Goal: Task Accomplishment & Management: Manage account settings

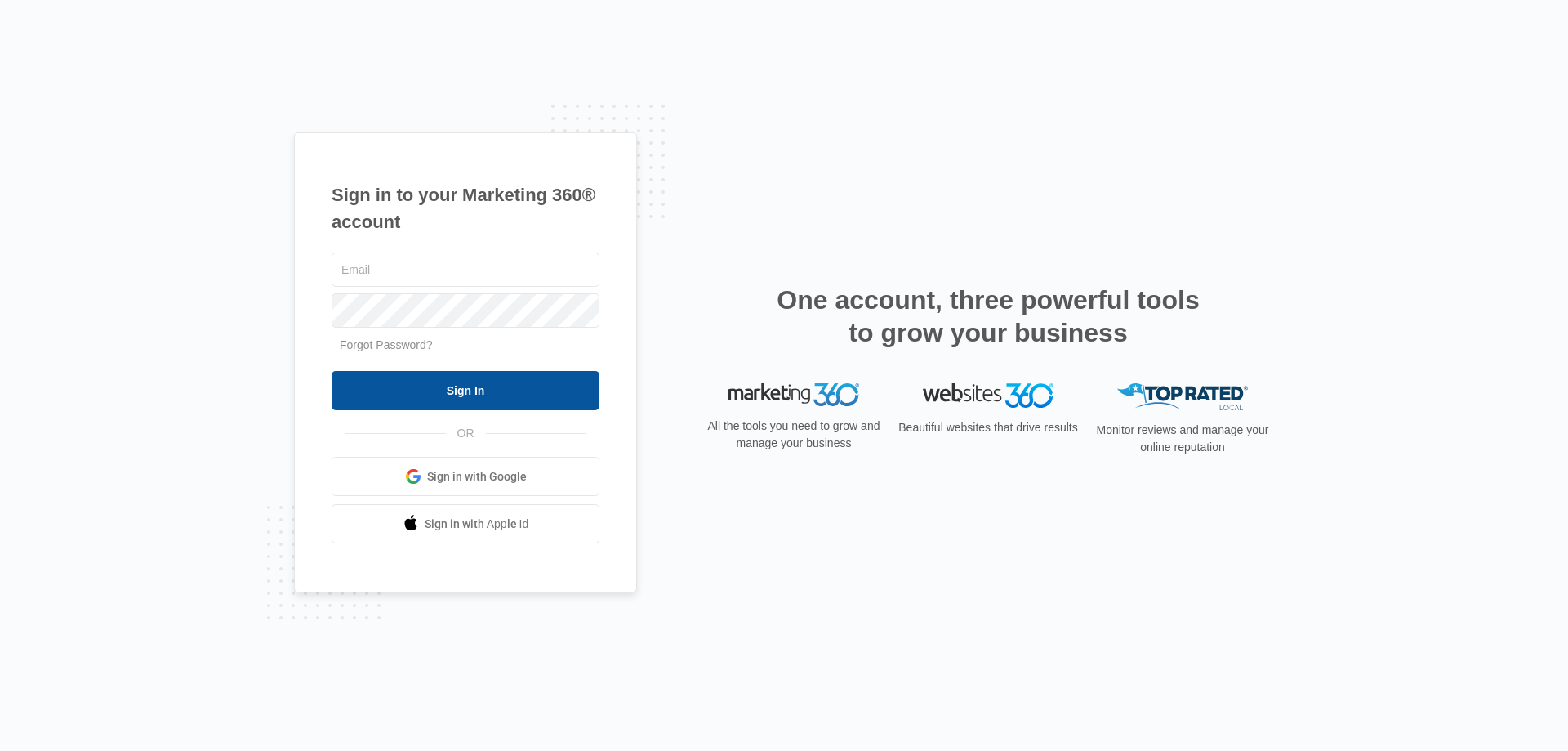
type input "[EMAIL_ADDRESS][DOMAIN_NAME]"
click at [363, 390] on input "Sign In" at bounding box center [465, 391] width 268 height 40
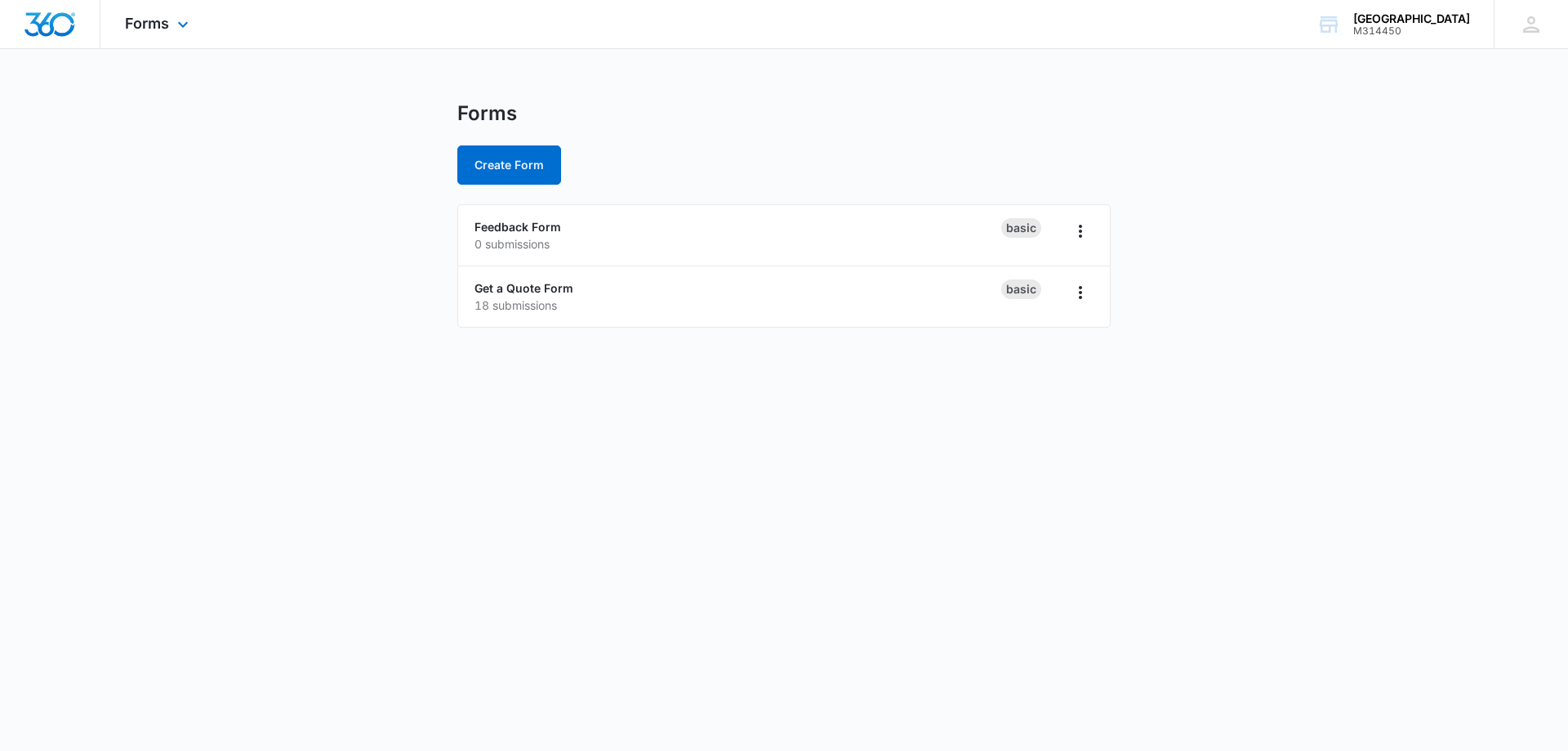
click at [170, 25] on div "Forms Apps Forms CRM Email Social Content Ads Intelligence Files Brand Settings" at bounding box center [159, 24] width 117 height 48
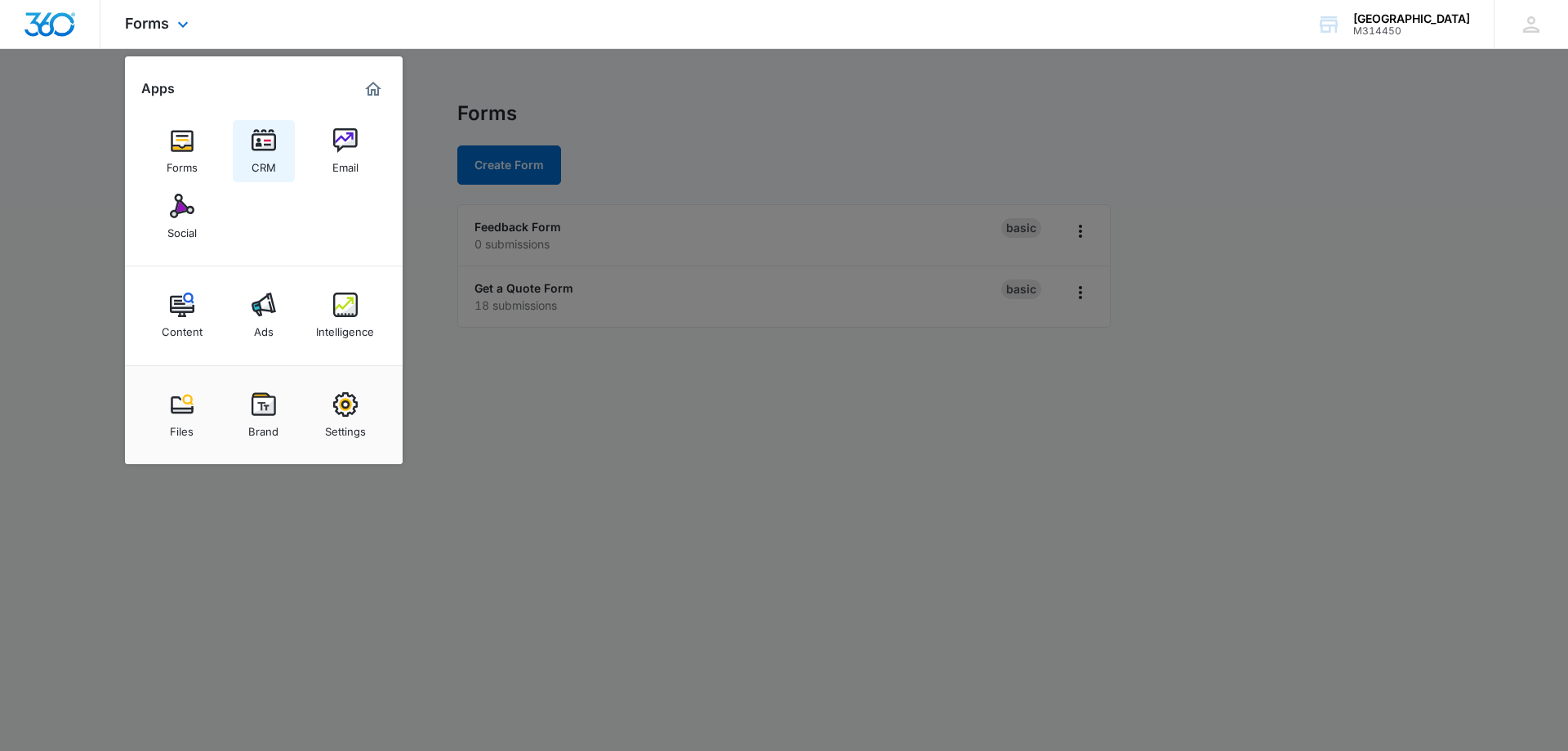
click at [261, 157] on div "CRM" at bounding box center [263, 163] width 24 height 22
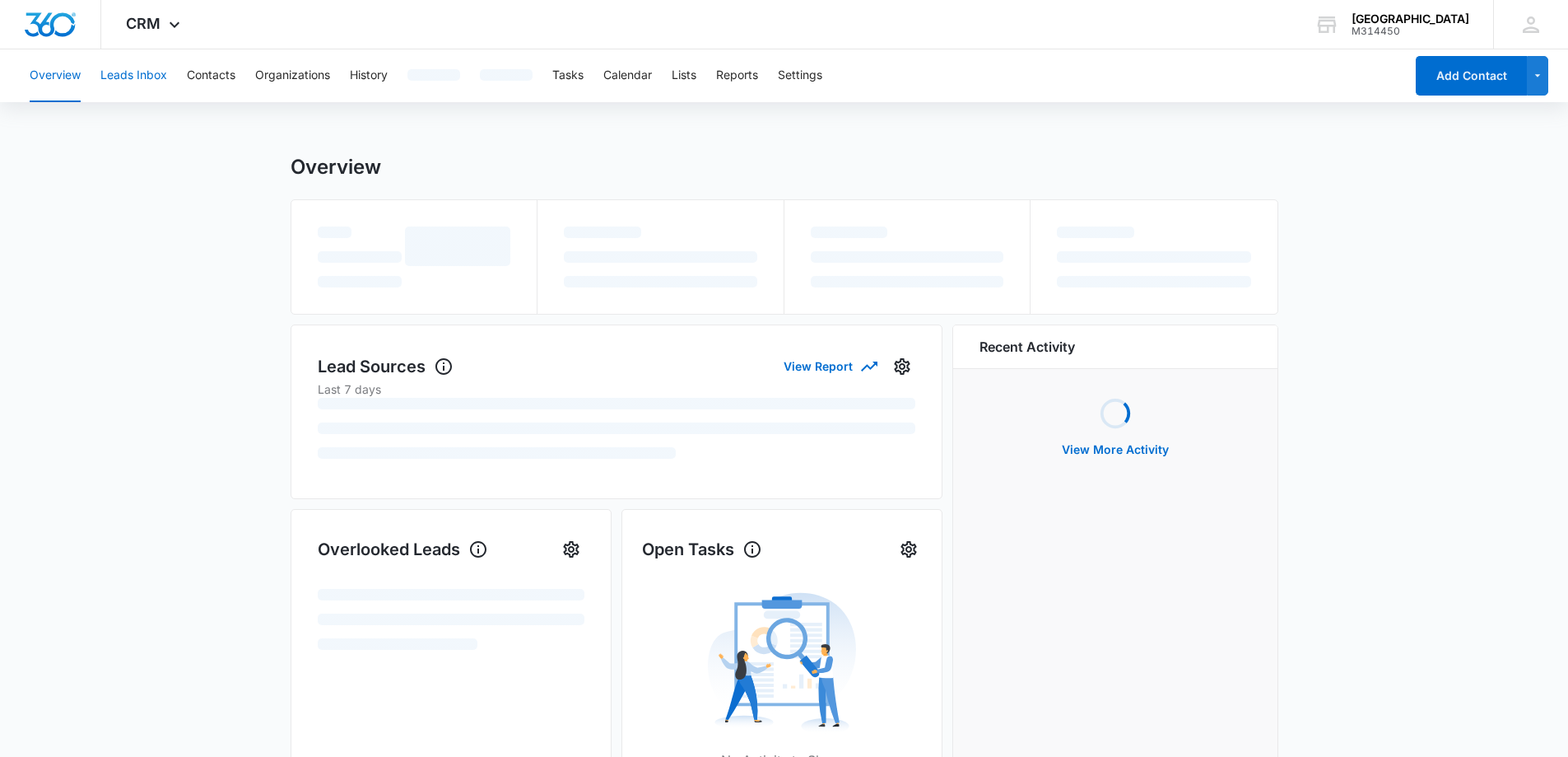
click at [127, 74] on button "Leads Inbox" at bounding box center [134, 76] width 66 height 53
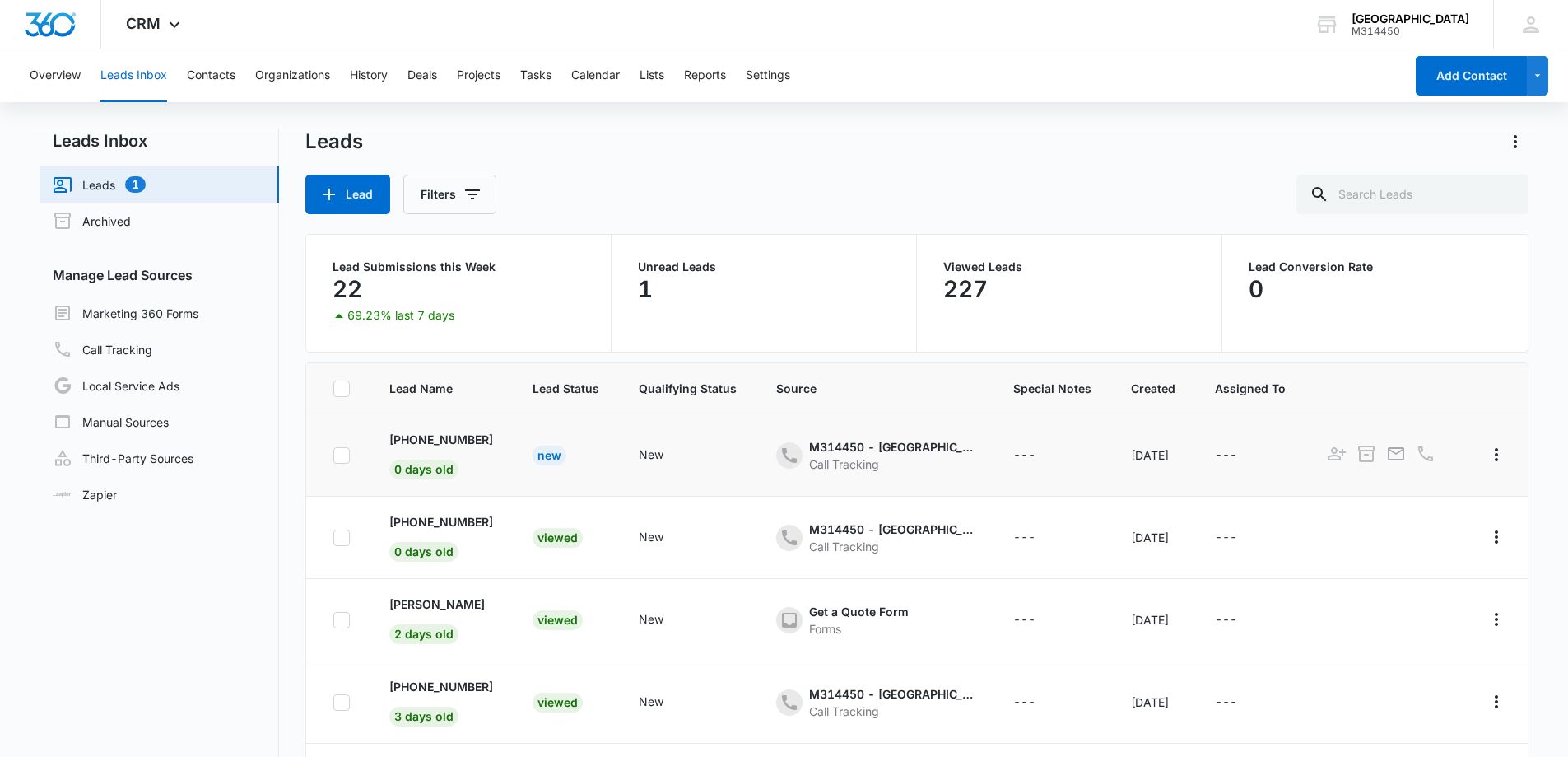
click at [533, 454] on div "New" at bounding box center [550, 455] width 34 height 20
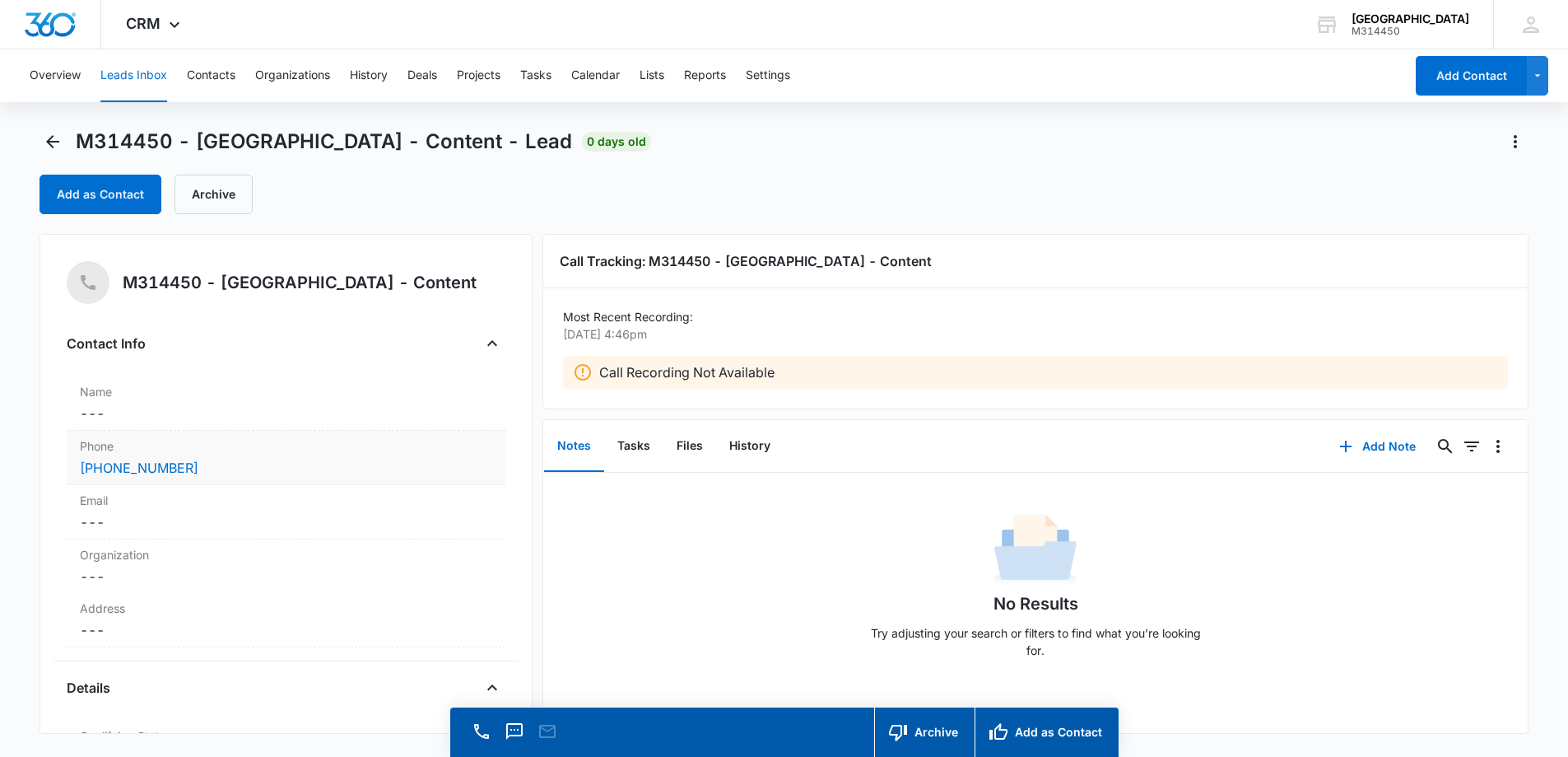
click at [284, 473] on div "(226) 344-1066" at bounding box center [285, 468] width 412 height 20
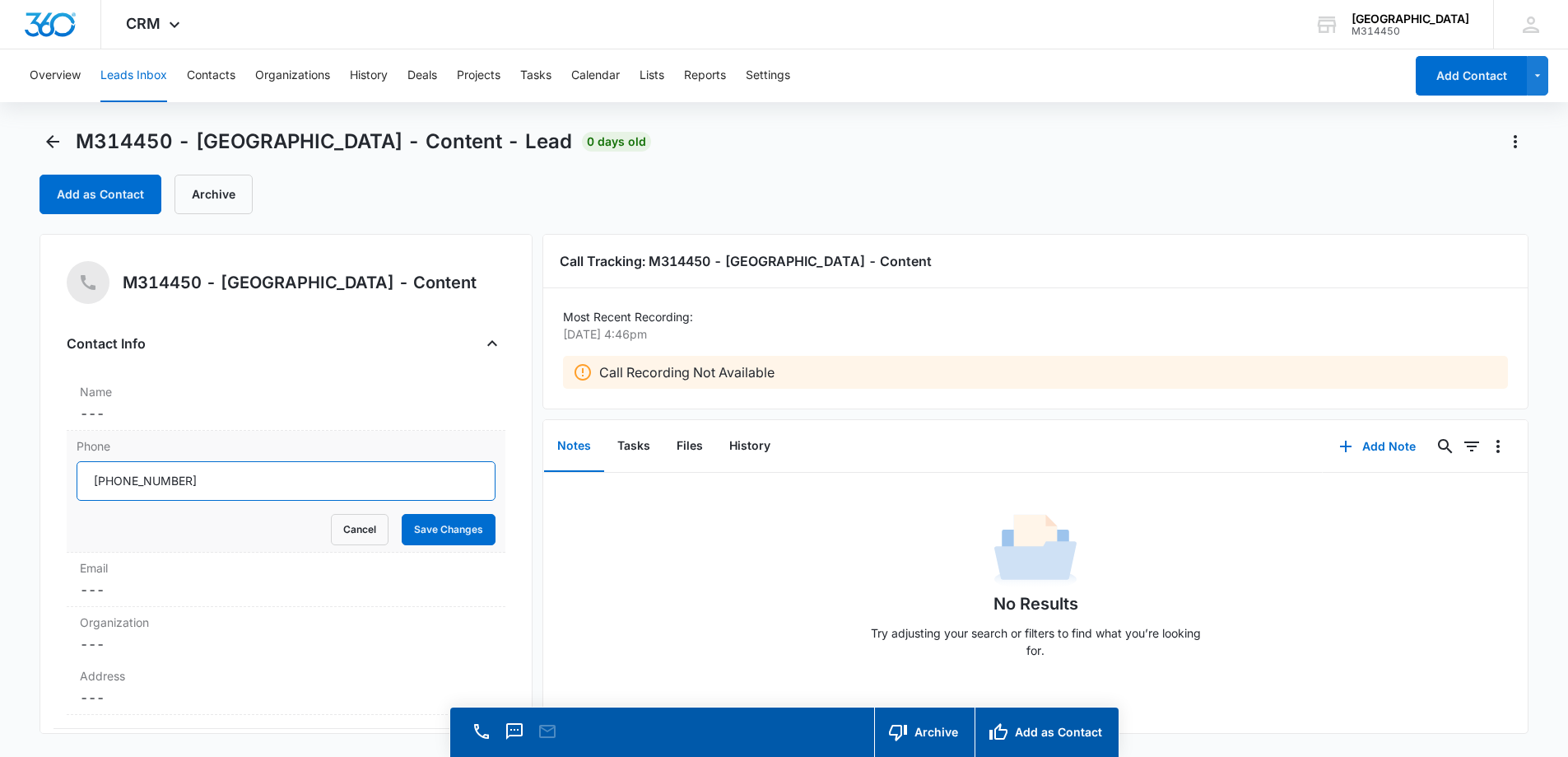
drag, startPoint x: 284, startPoint y: 474, endPoint x: 110, endPoint y: 471, distance: 174.0
click at [110, 471] on input "Phone" at bounding box center [286, 481] width 419 height 40
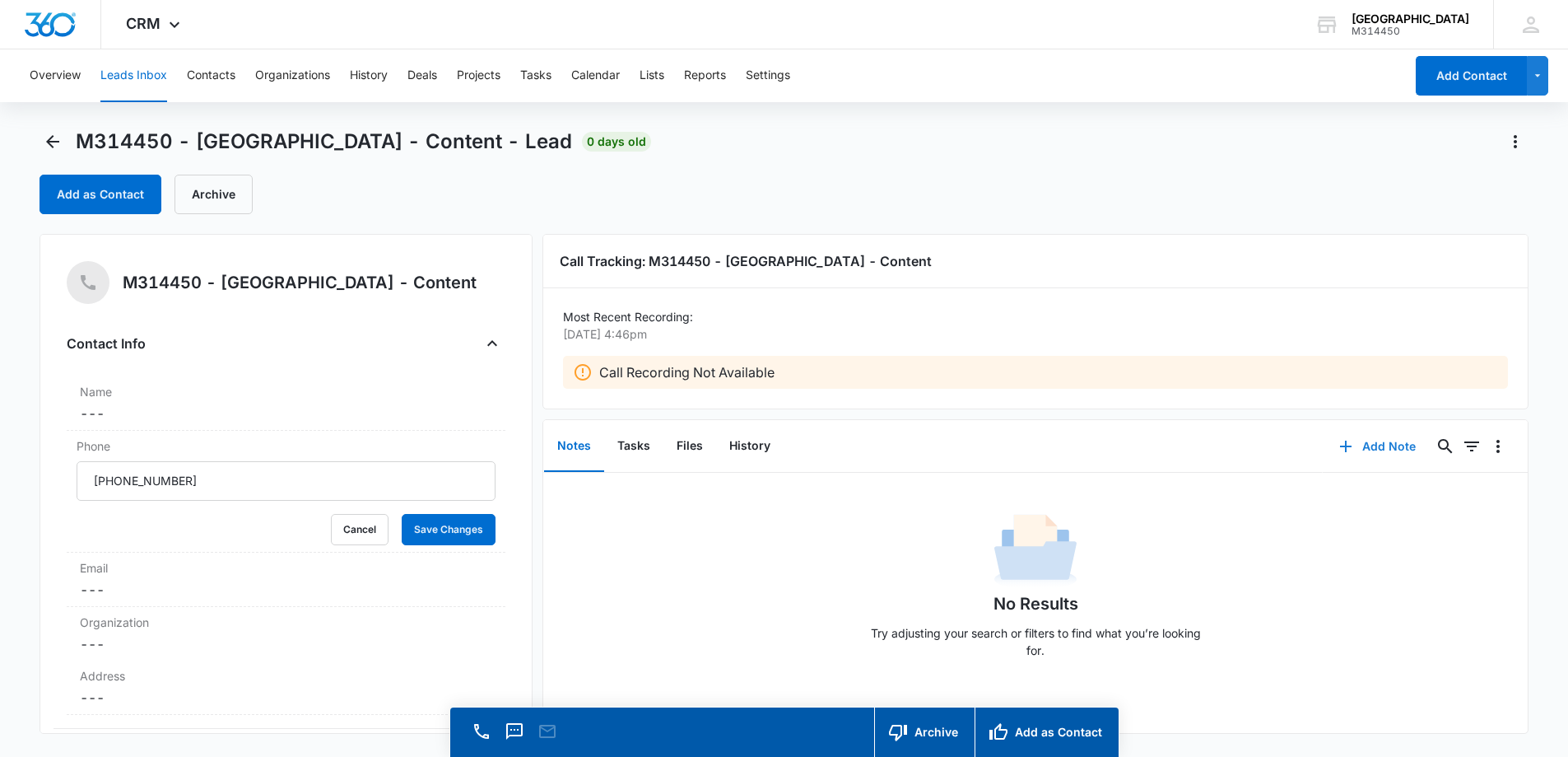
click at [1398, 449] on button "Add Note" at bounding box center [1377, 447] width 109 height 40
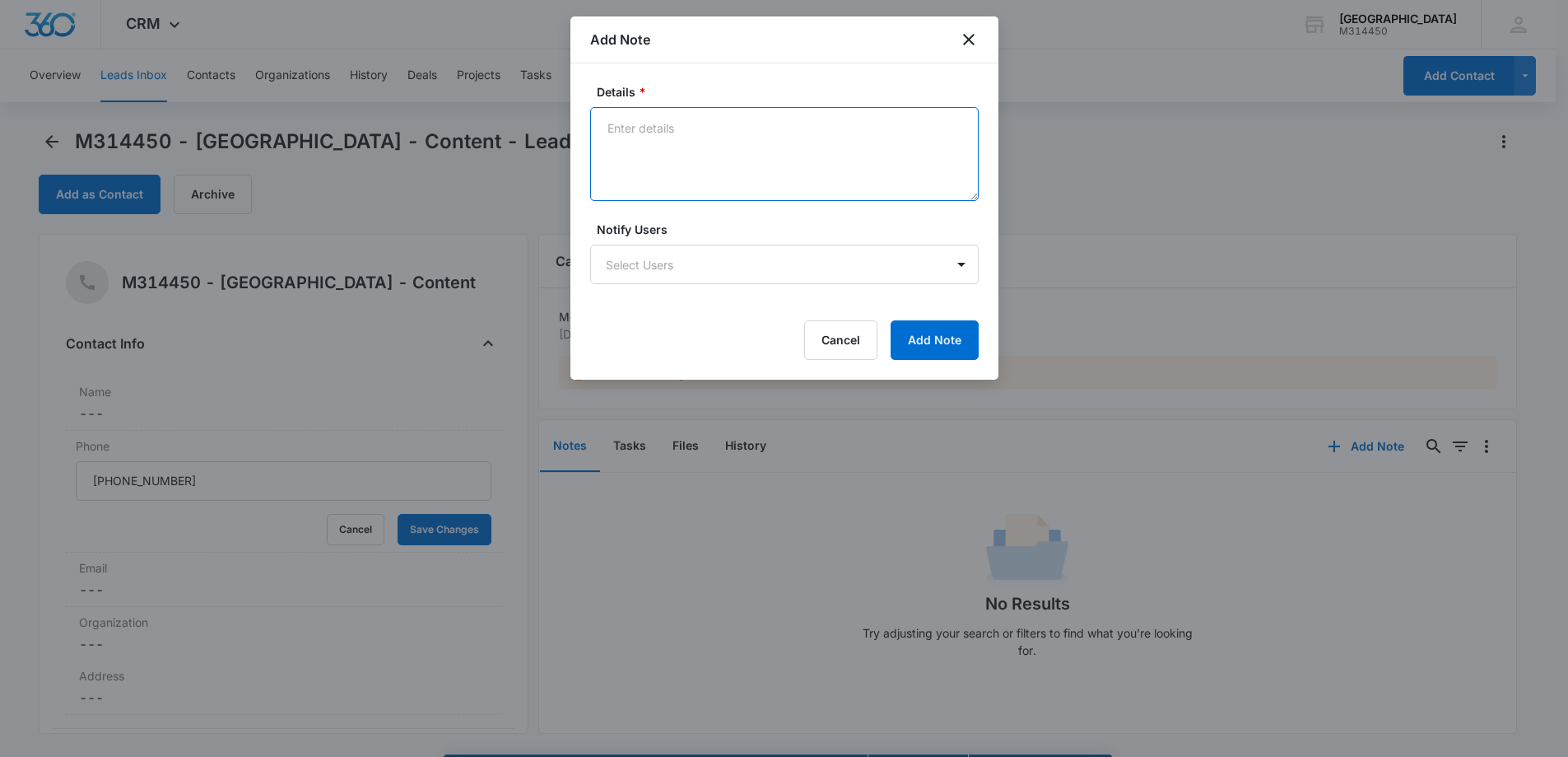
click at [704, 160] on textarea "Details *" at bounding box center [785, 154] width 389 height 94
type textarea "Current patient. Did not leave message"
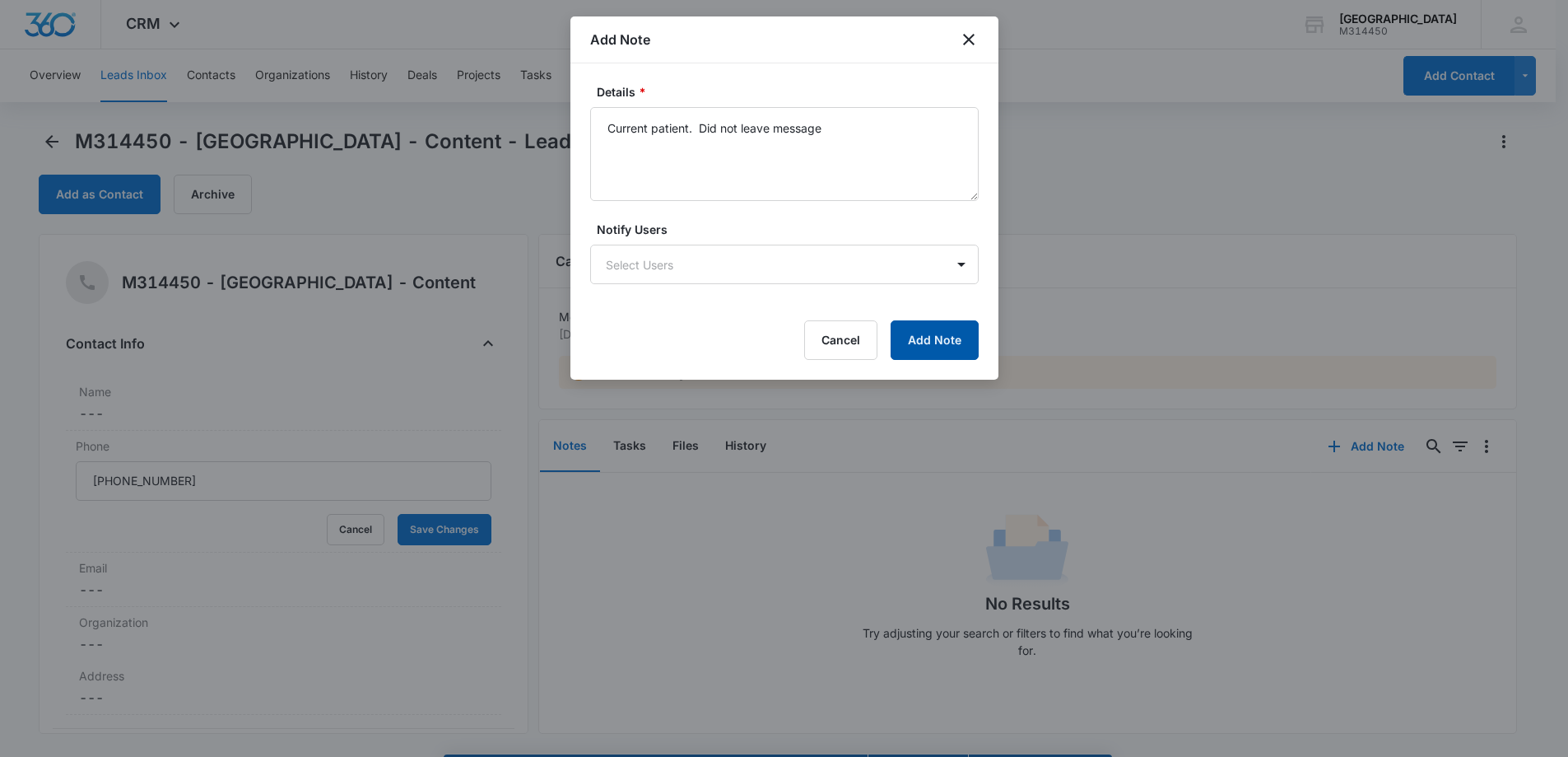
click at [976, 340] on button "Add Note" at bounding box center [934, 341] width 88 height 40
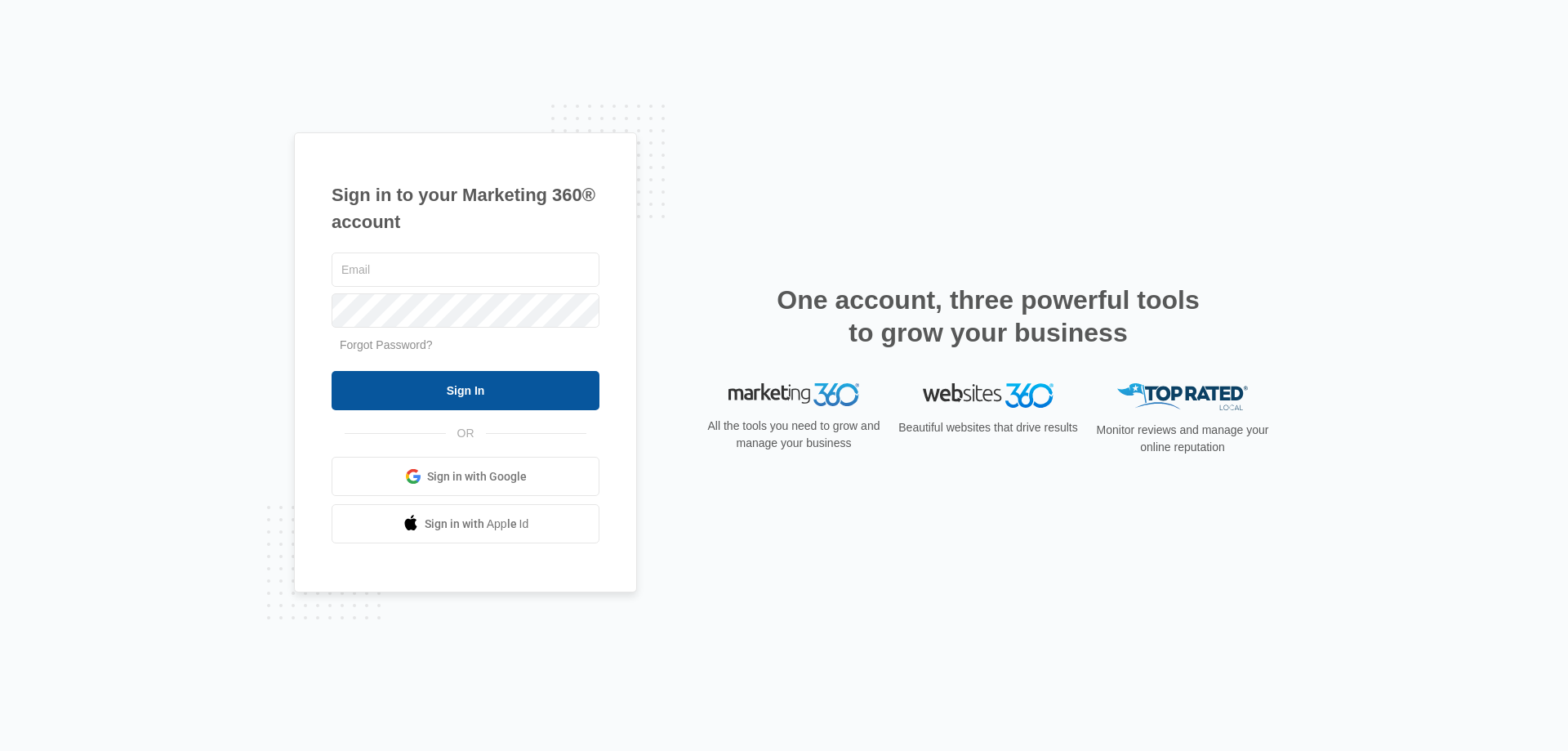
type input "[EMAIL_ADDRESS][DOMAIN_NAME]"
click at [428, 380] on input "Sign In" at bounding box center [465, 391] width 268 height 40
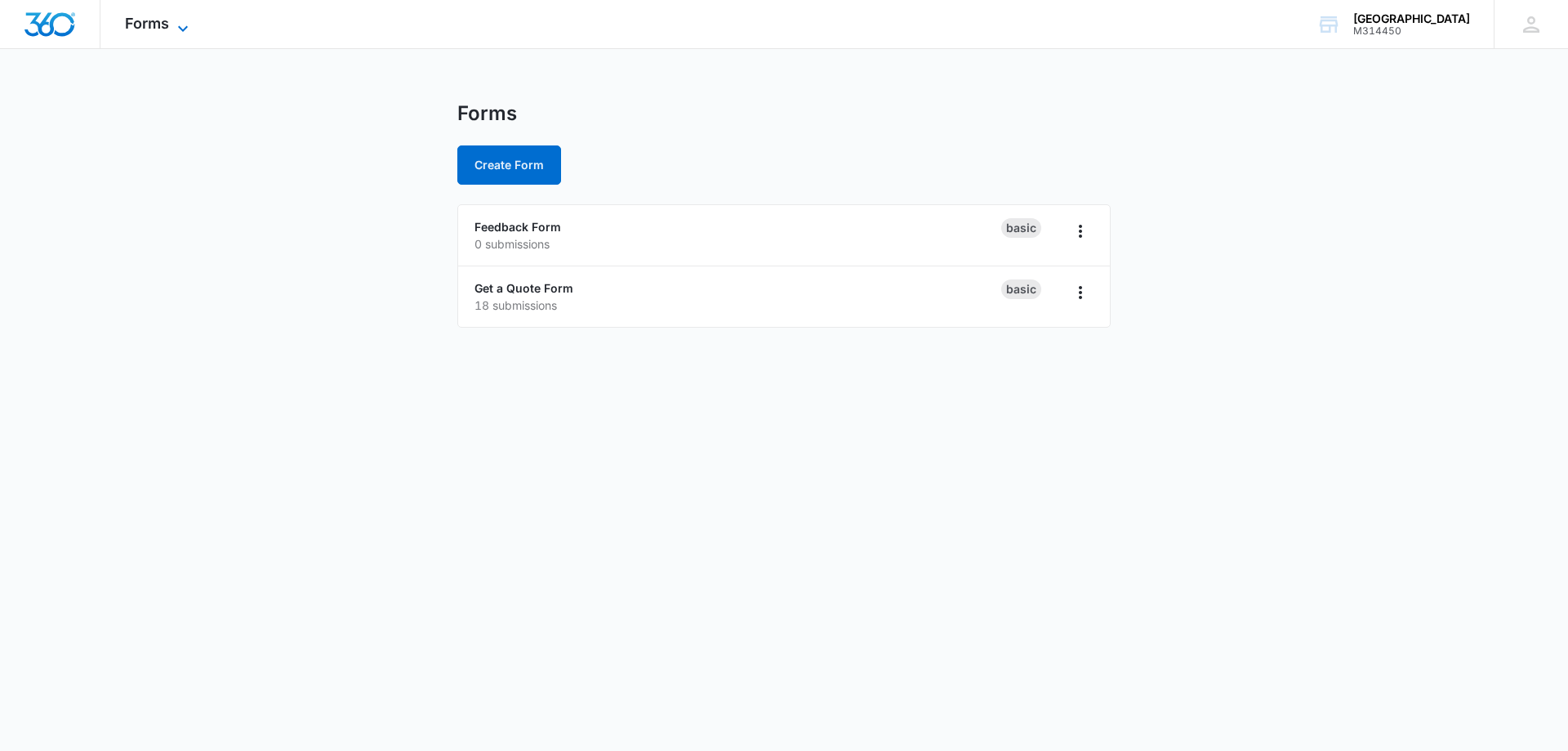
click at [176, 22] on icon at bounding box center [182, 28] width 20 height 20
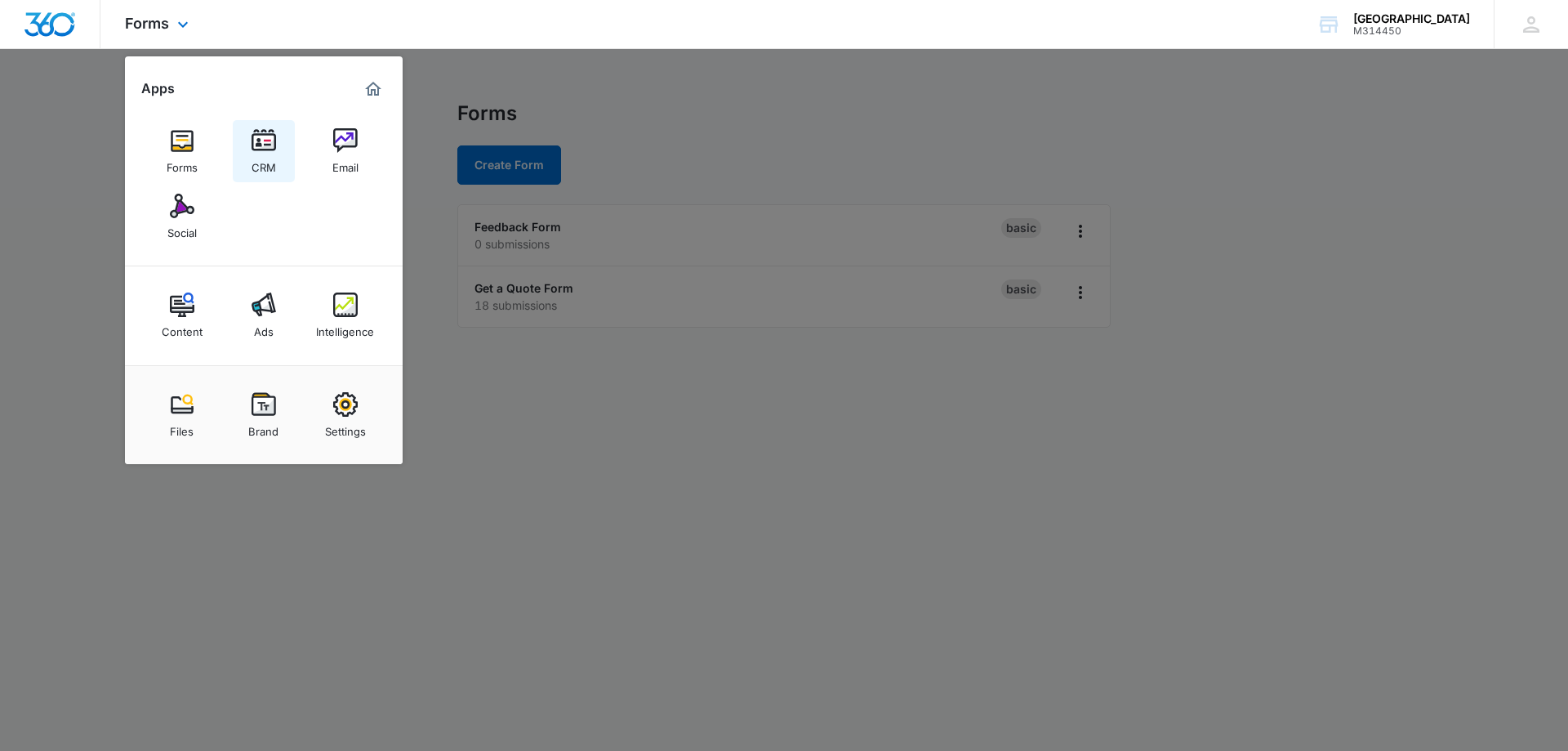
click at [257, 134] on img at bounding box center [263, 140] width 24 height 24
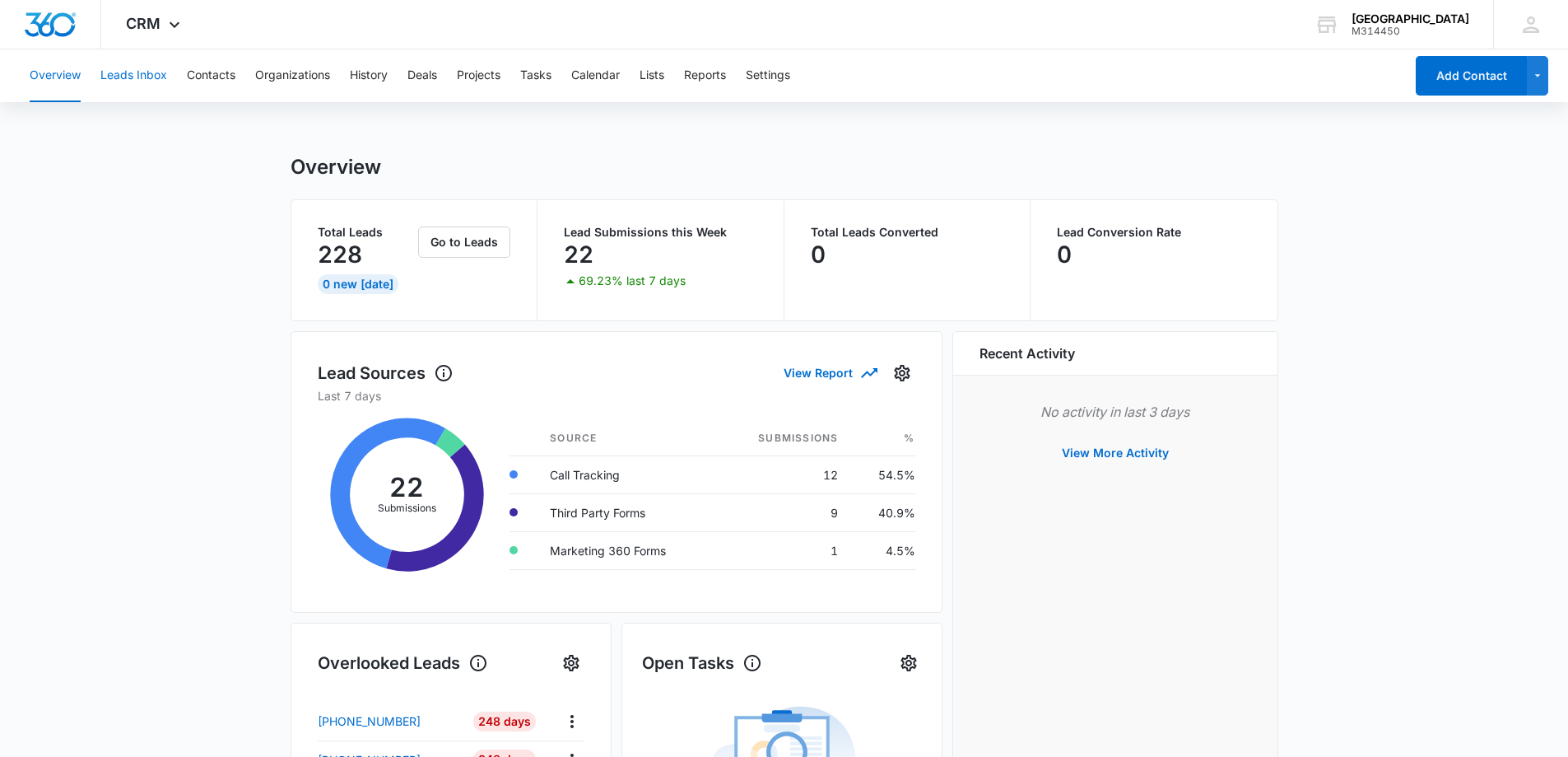
click at [152, 83] on button "Leads Inbox" at bounding box center [134, 76] width 66 height 53
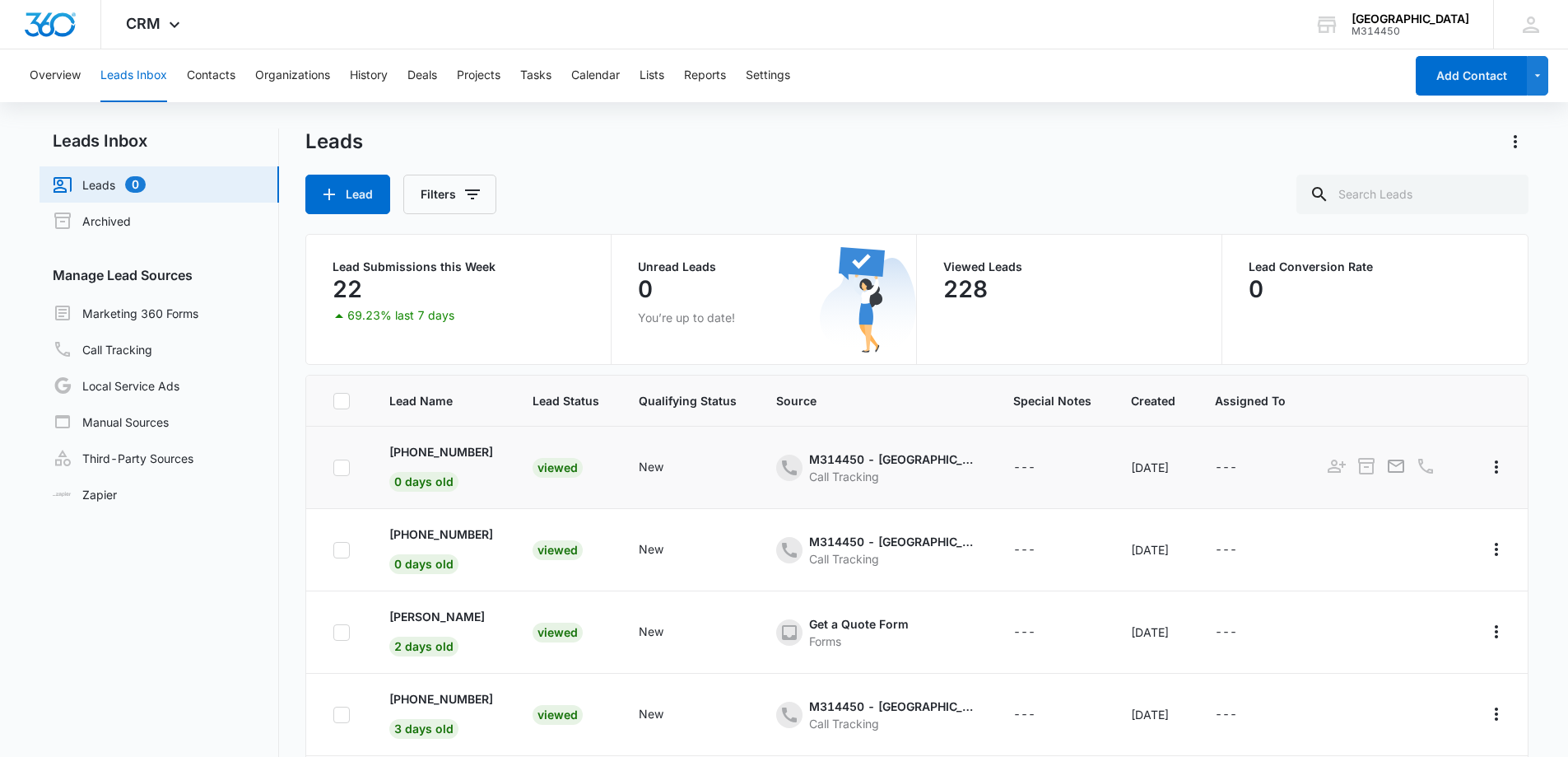
click at [559, 474] on div "Viewed" at bounding box center [557, 468] width 50 height 20
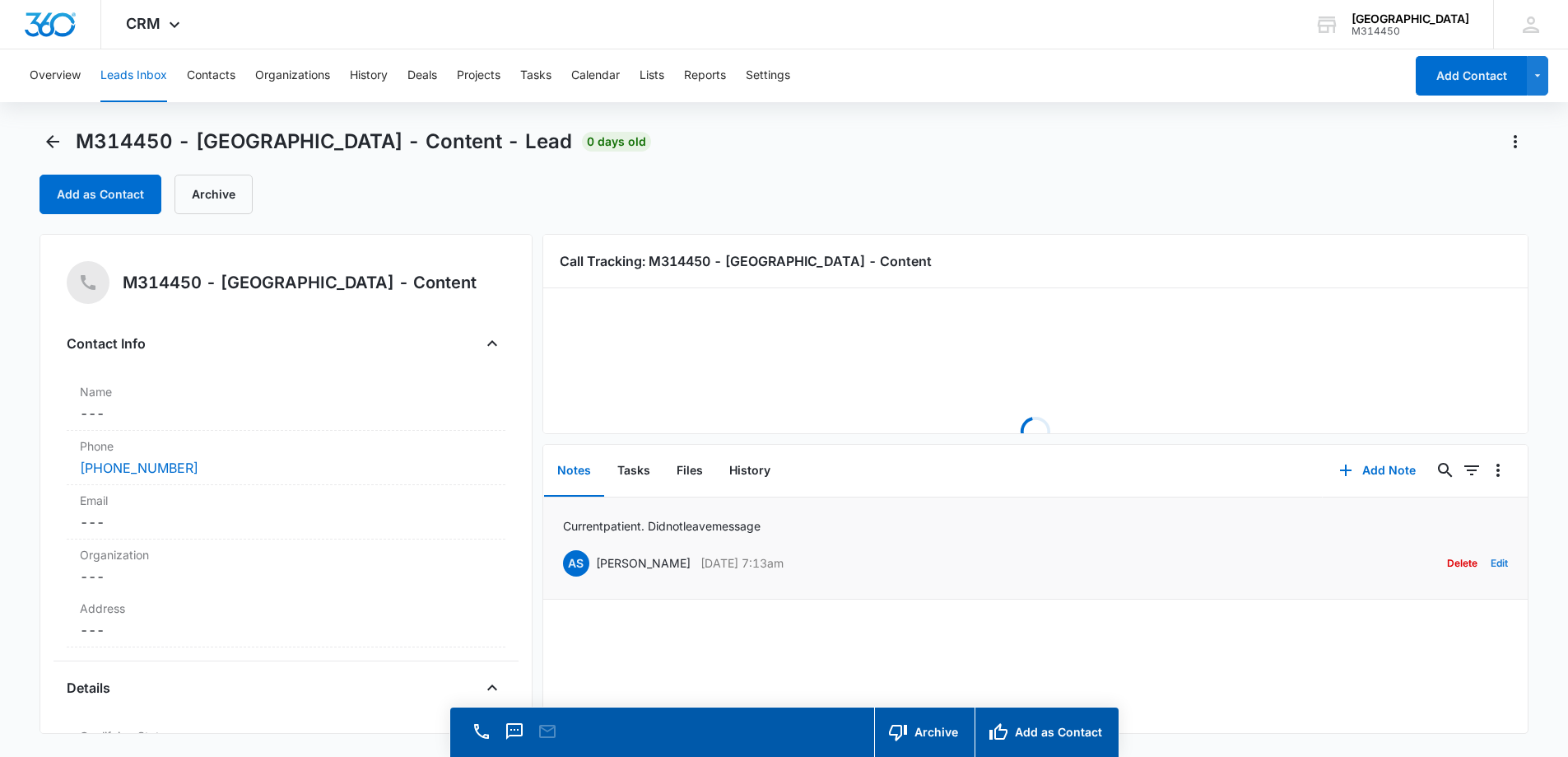
click at [1492, 563] on button "Edit" at bounding box center [1499, 563] width 17 height 31
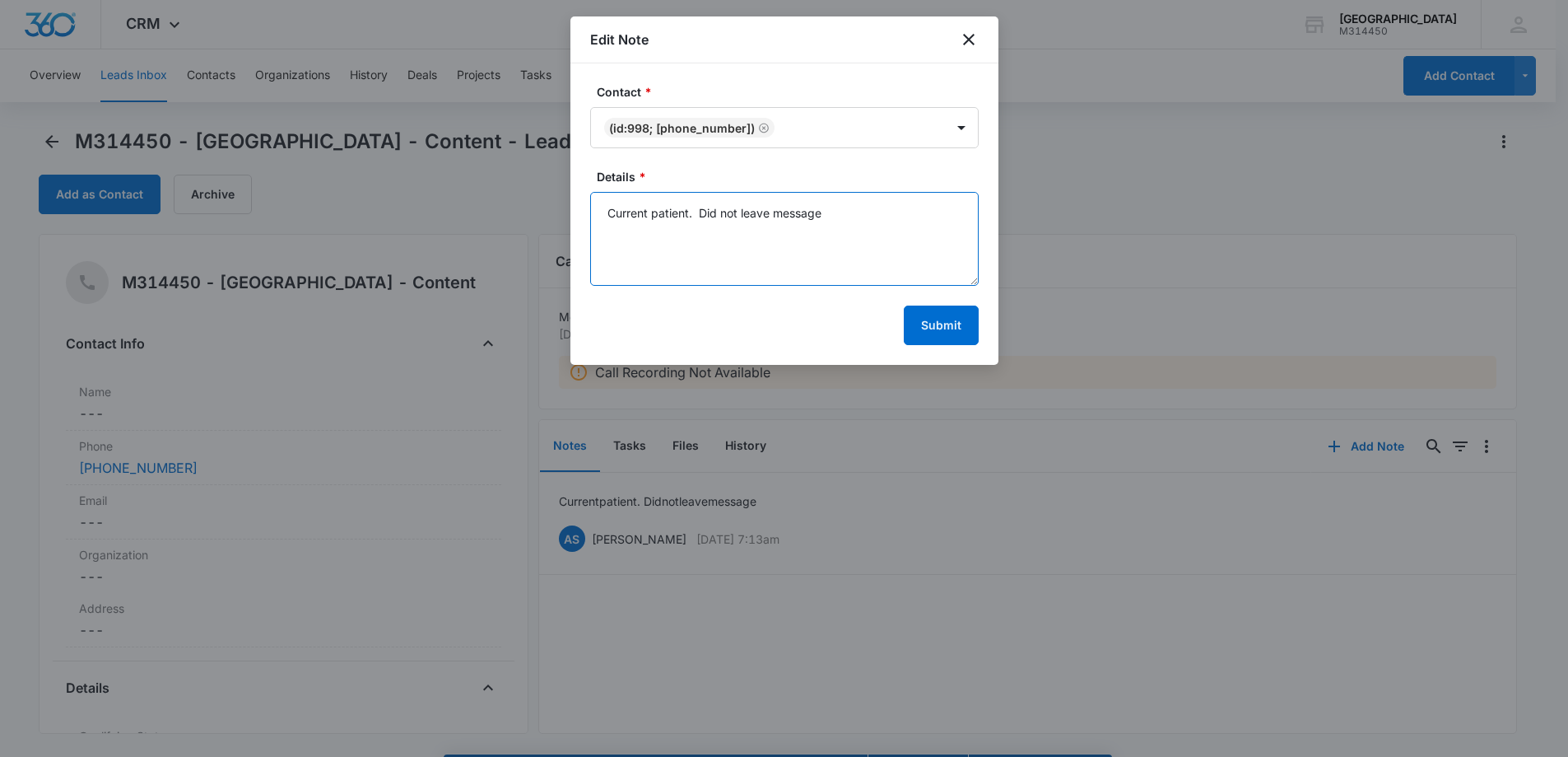
drag, startPoint x: 859, startPoint y: 215, endPoint x: 696, endPoint y: 220, distance: 163.1
click at [696, 220] on textarea "Current patient. Did not leave message" at bounding box center [785, 238] width 389 height 94
type textarea "Current patient. Wanted pan emailed to her"
click at [938, 322] on button "Submit" at bounding box center [940, 325] width 75 height 40
